Goal: Check status: Check status

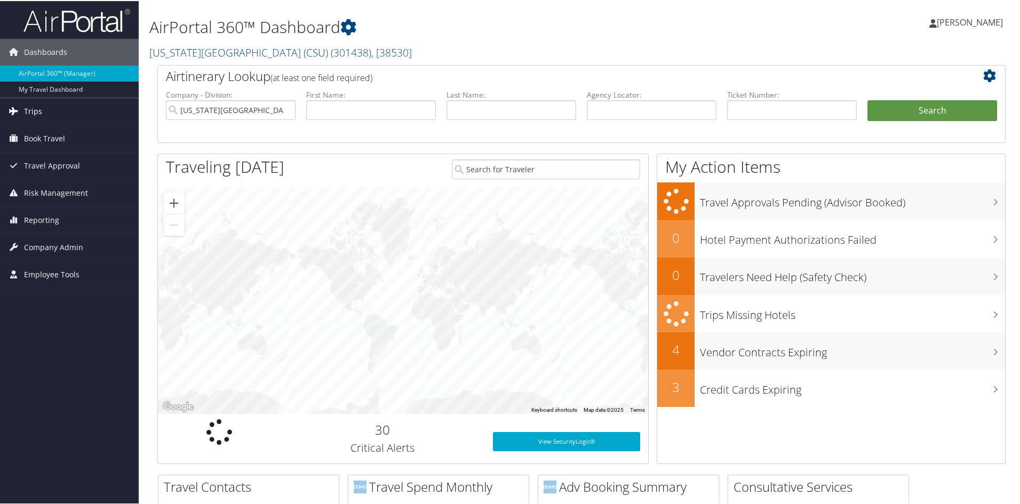
click at [42, 112] on link "Trips" at bounding box center [69, 110] width 139 height 27
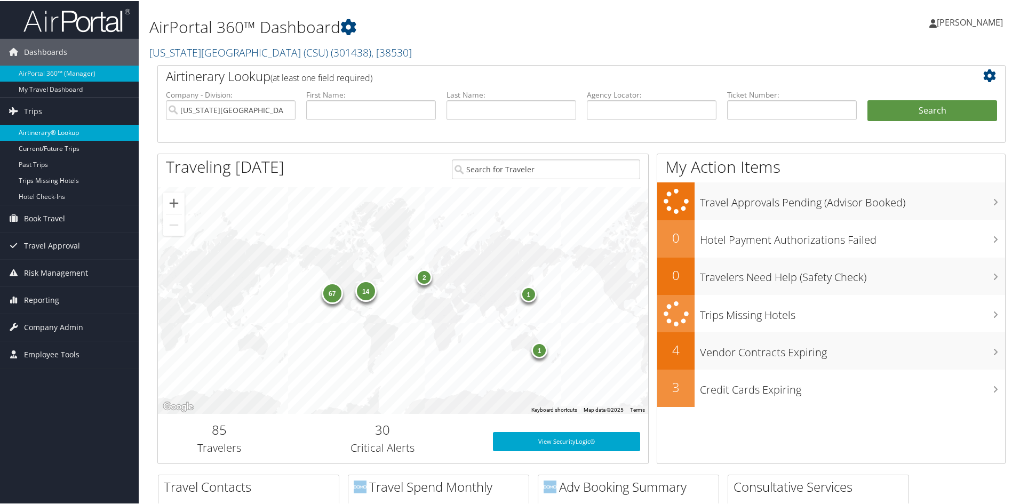
click at [46, 128] on link "Airtinerary® Lookup" at bounding box center [69, 132] width 139 height 16
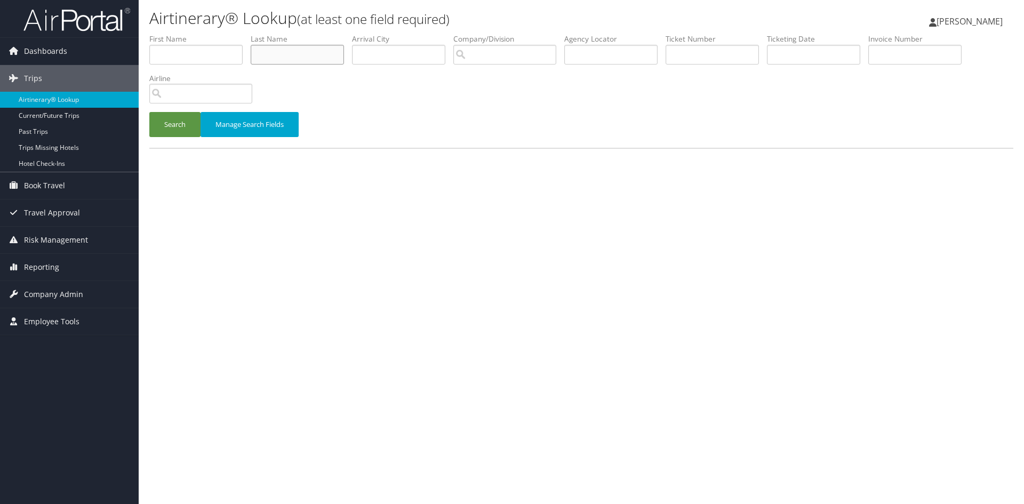
click at [282, 61] on input "text" at bounding box center [297, 55] width 93 height 20
click at [222, 58] on input "text" at bounding box center [195, 55] width 93 height 20
type input "shvetha"
click at [149, 112] on button "Search" at bounding box center [174, 124] width 51 height 25
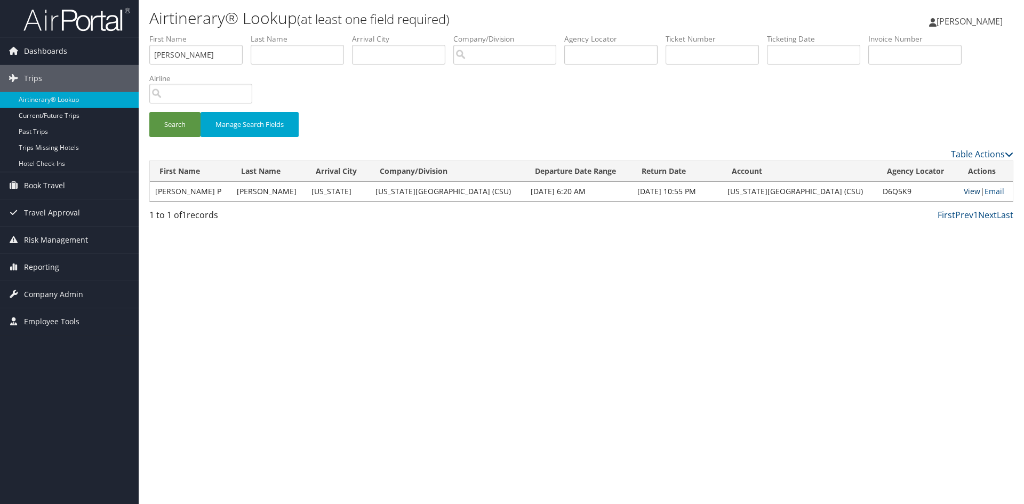
click at [964, 190] on link "View" at bounding box center [972, 191] width 17 height 10
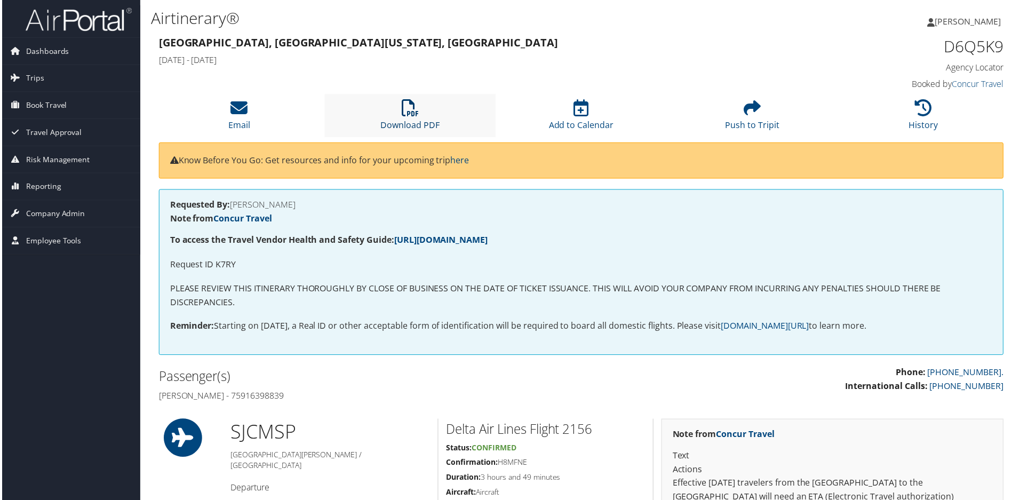
click at [412, 101] on icon at bounding box center [409, 108] width 17 height 17
